Goal: Obtain resource: Obtain resource

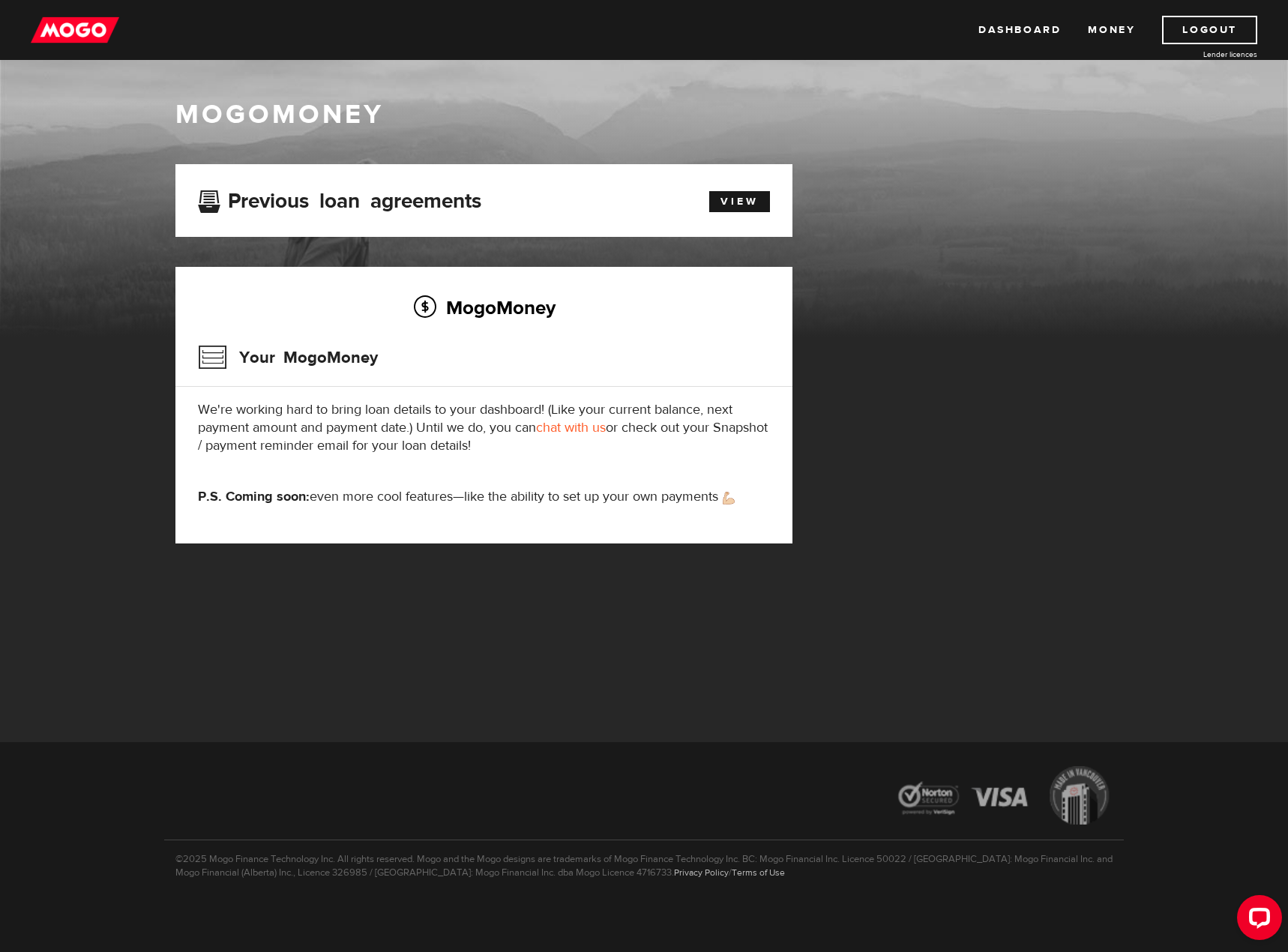
click at [737, 189] on div "View" at bounding box center [732, 199] width 99 height 26
click at [729, 206] on link "View" at bounding box center [740, 202] width 61 height 21
click at [530, 184] on div "Previous loan agreements View" at bounding box center [484, 200] width 617 height 72
click at [753, 192] on link "View" at bounding box center [740, 202] width 61 height 21
